Goal: Task Accomplishment & Management: Use online tool/utility

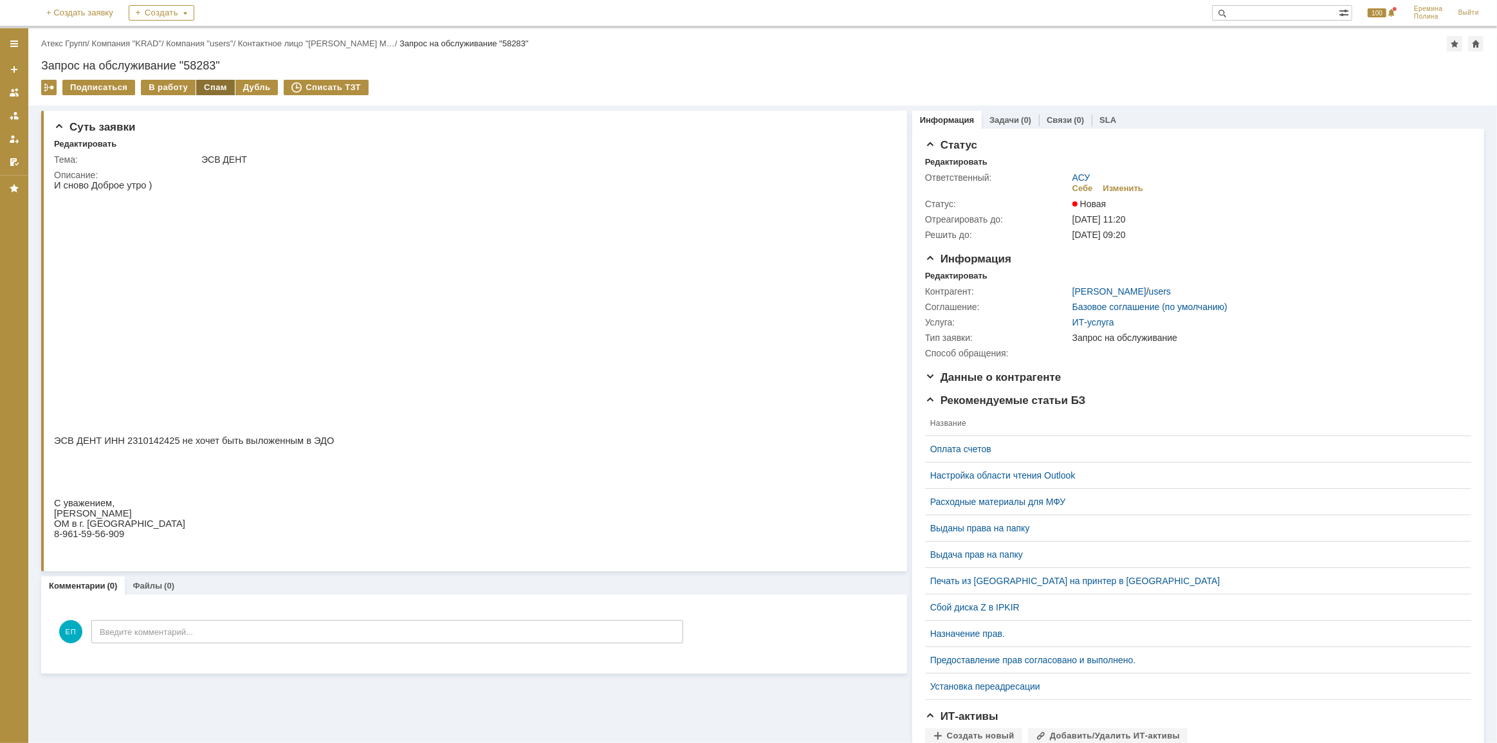
click at [196, 80] on div "Спам" at bounding box center [215, 87] width 39 height 15
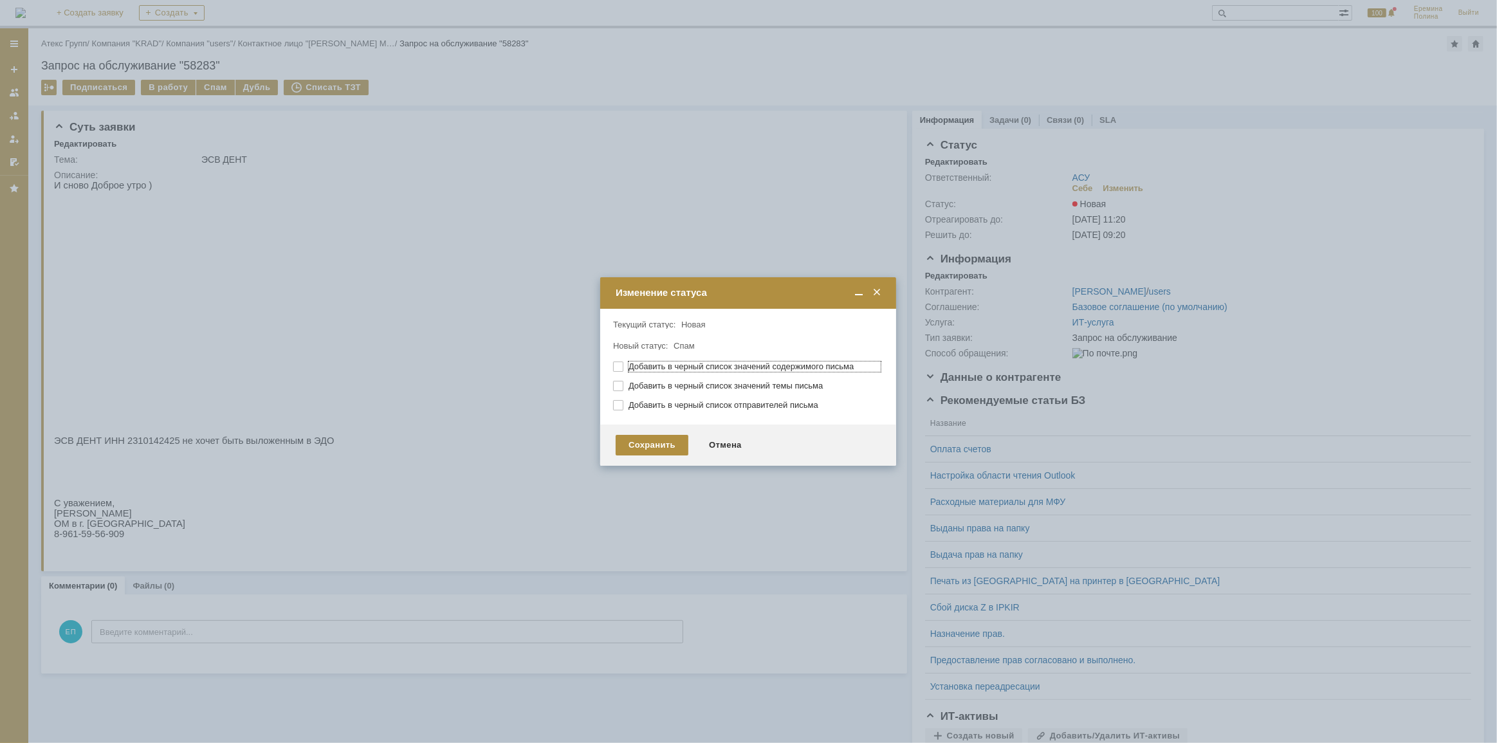
click at [875, 295] on span at bounding box center [876, 293] width 13 height 12
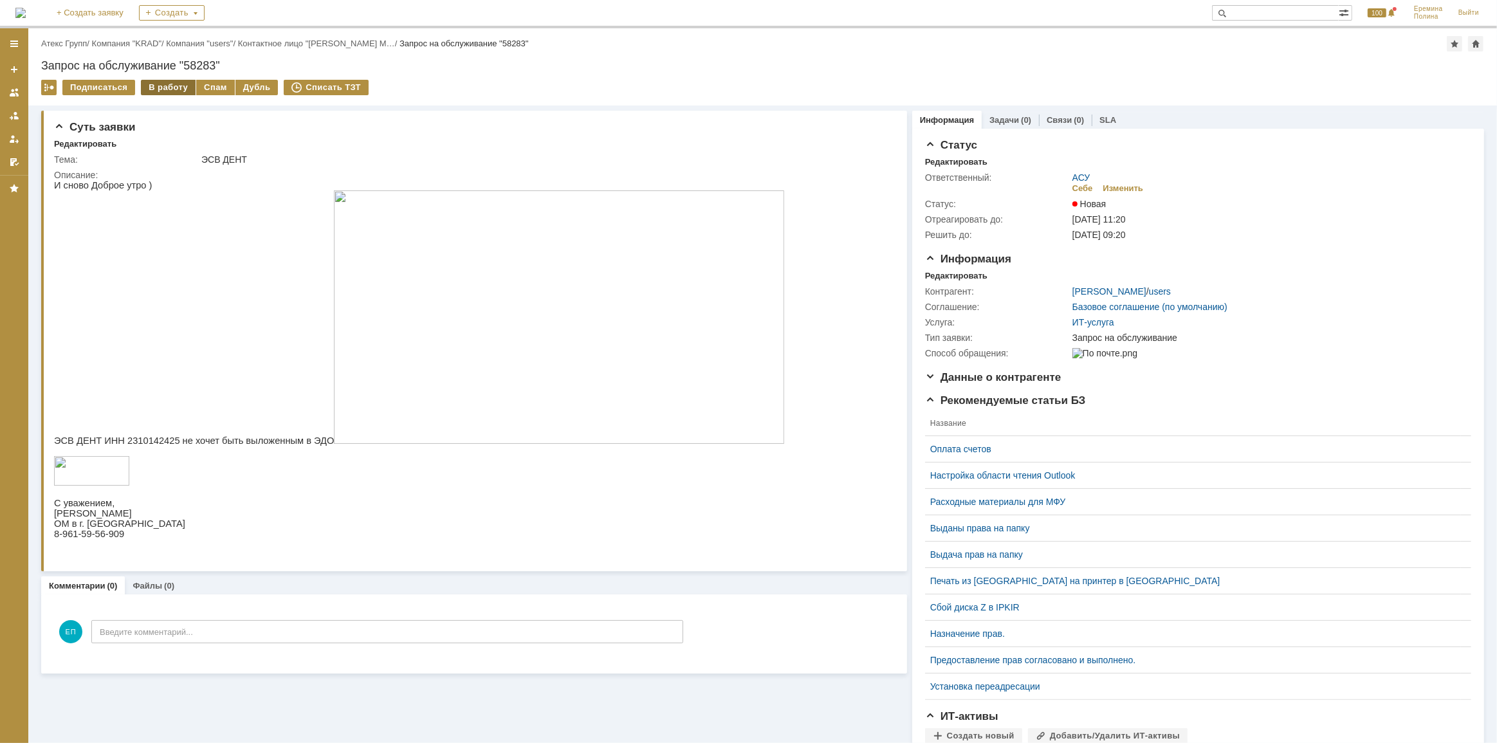
click at [156, 92] on div "В работу" at bounding box center [168, 87] width 55 height 15
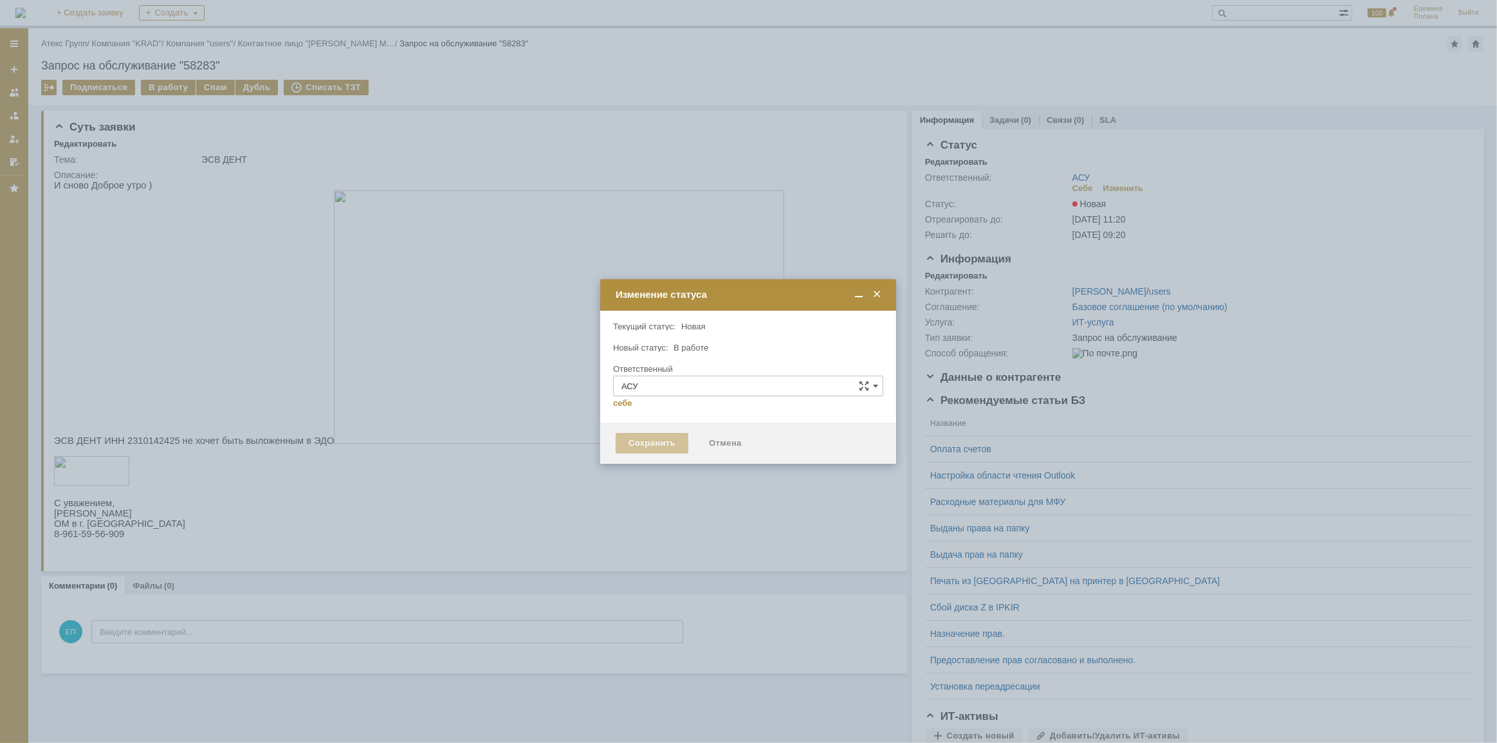
type input "[PERSON_NAME]"
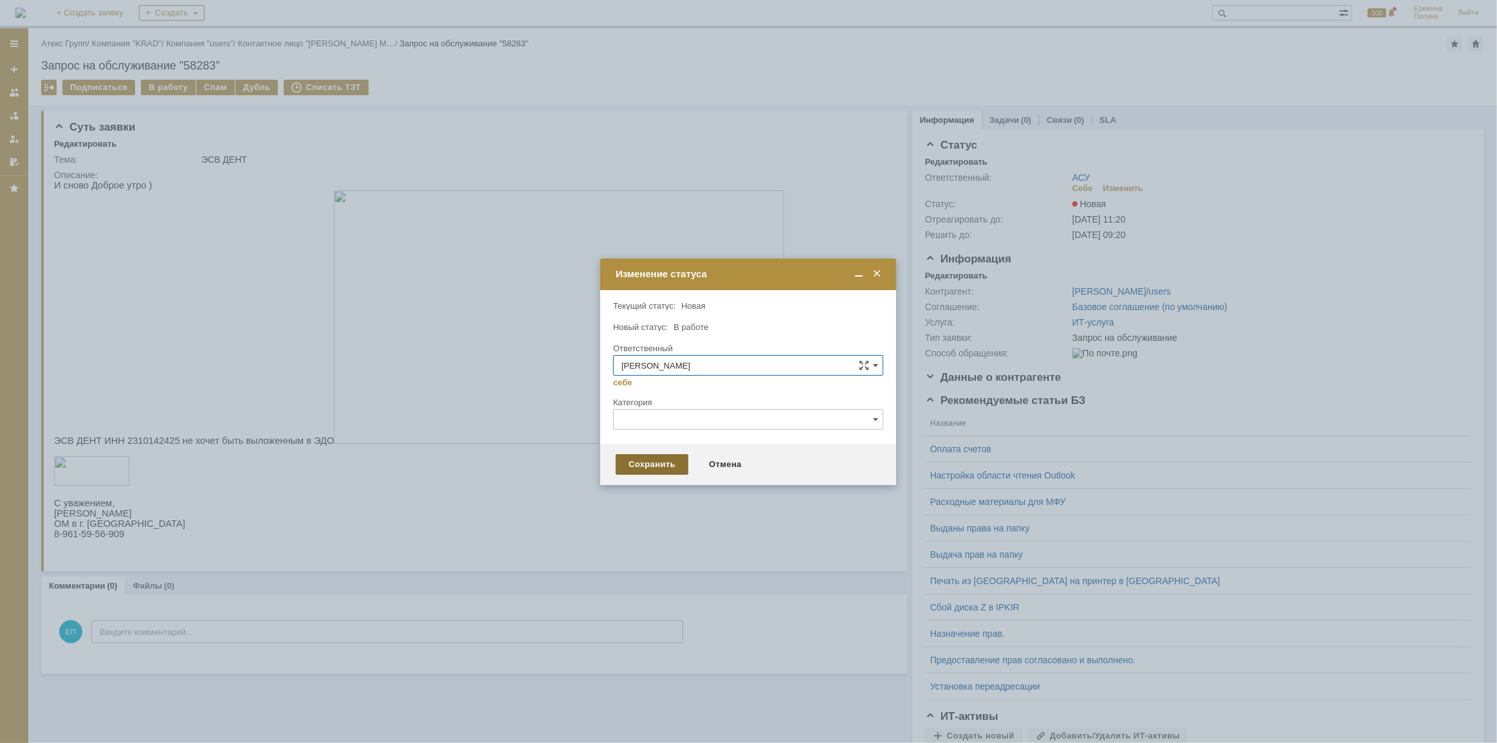
click at [653, 464] on div "Сохранить" at bounding box center [652, 464] width 73 height 21
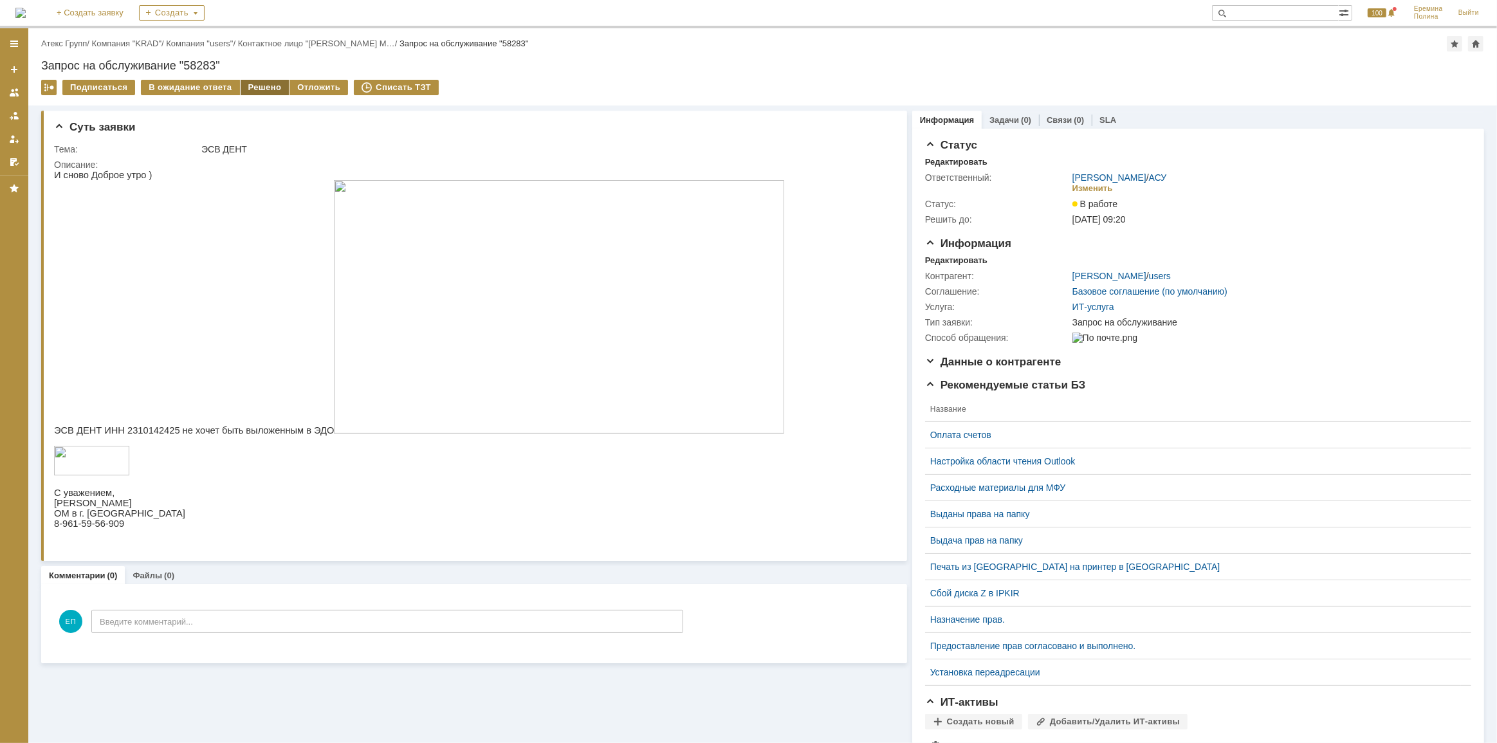
click at [257, 89] on div "Решено" at bounding box center [265, 87] width 49 height 15
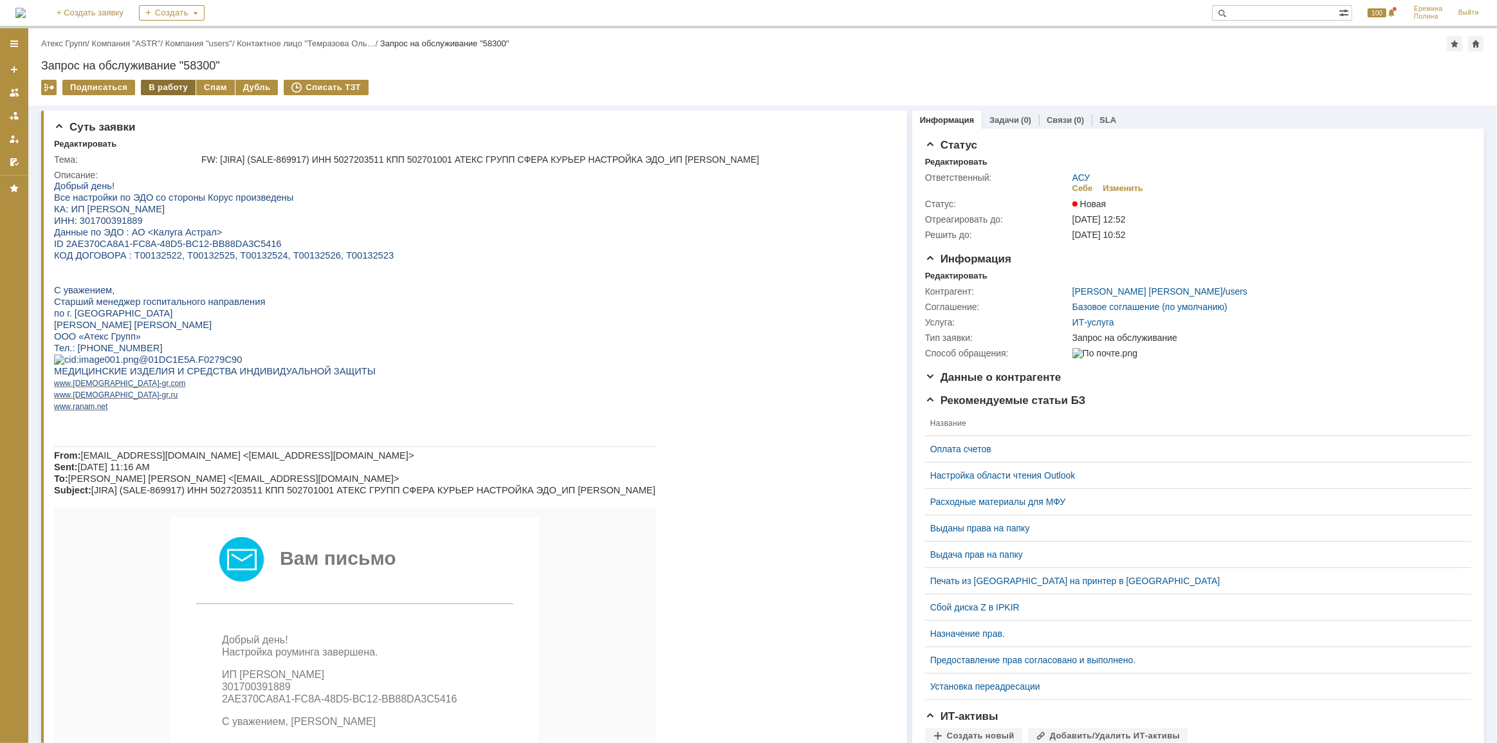
click at [158, 89] on div "В работу" at bounding box center [168, 87] width 55 height 15
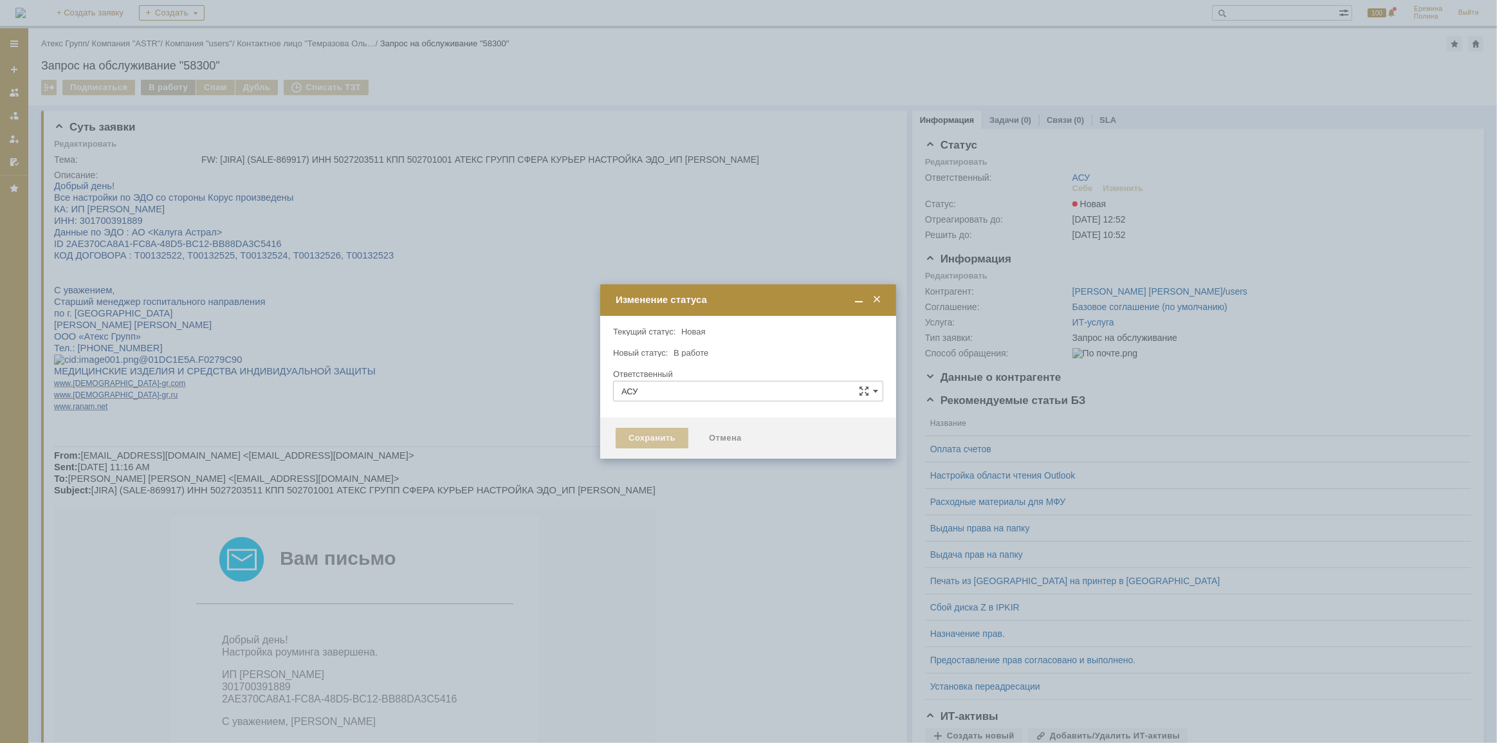
type input "[PERSON_NAME]"
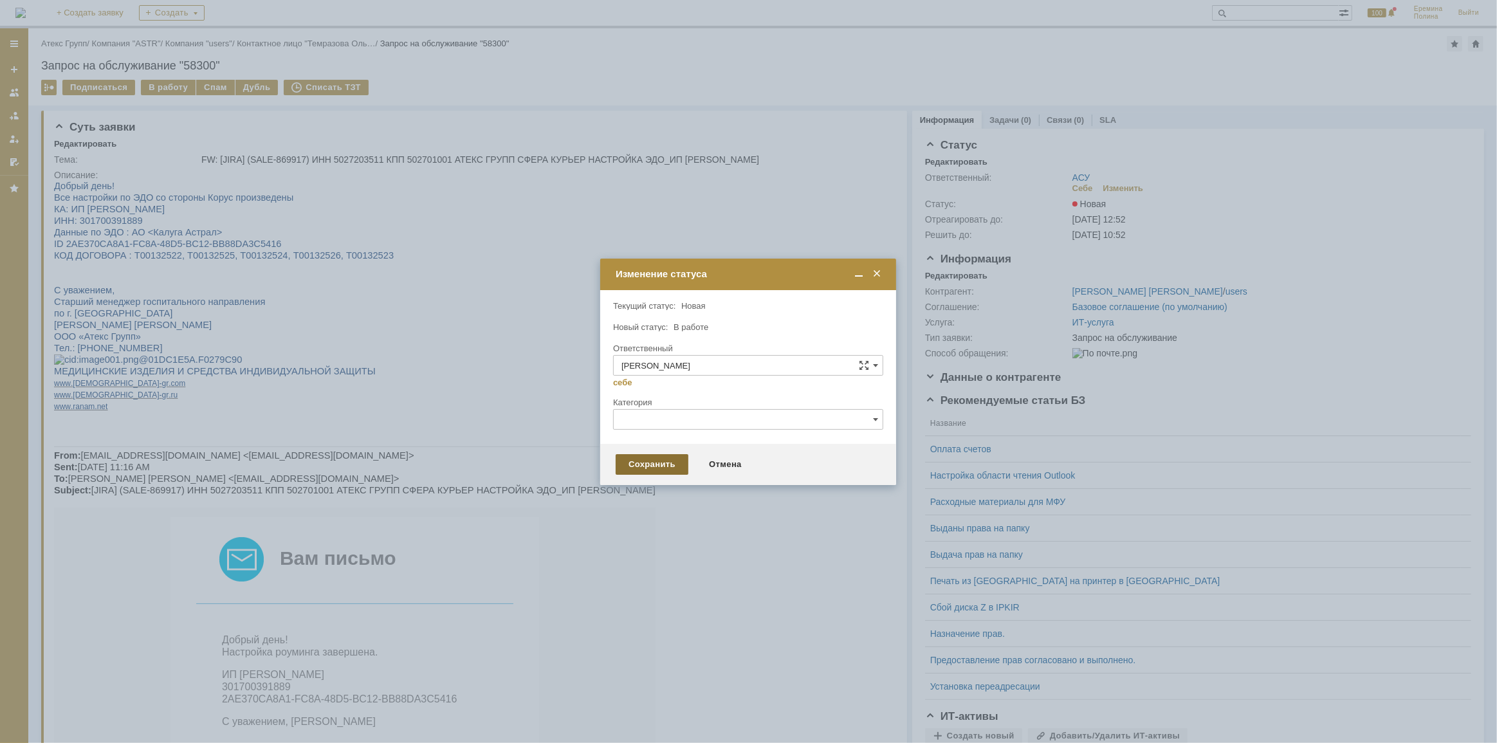
click at [632, 465] on div "Сохранить" at bounding box center [652, 464] width 73 height 21
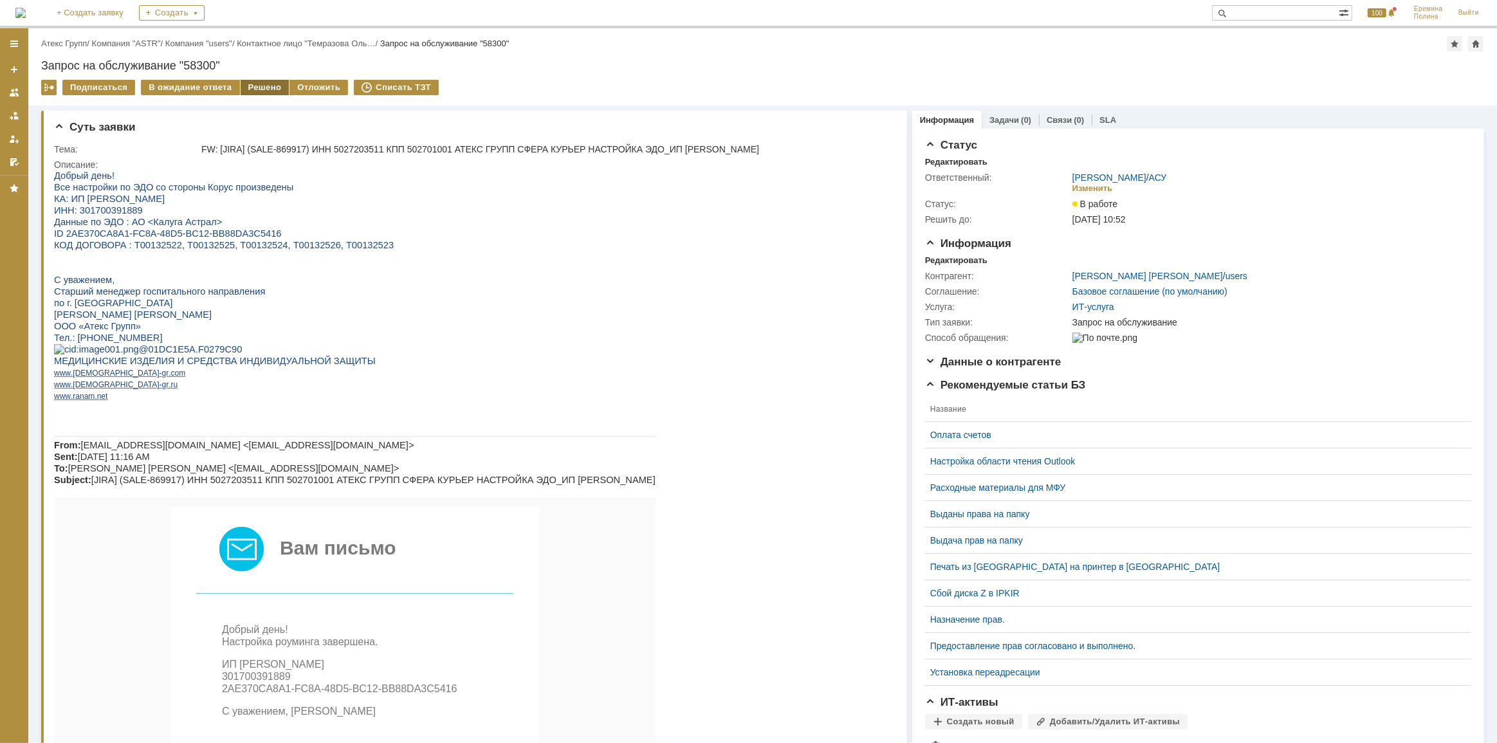
click at [251, 86] on div "Решено" at bounding box center [265, 87] width 49 height 15
